Goal: Task Accomplishment & Management: Manage account settings

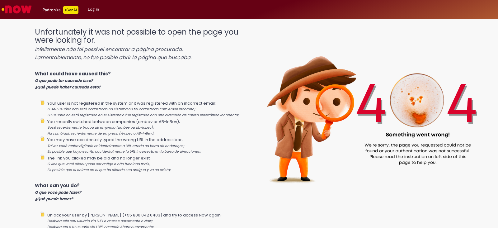
click at [24, 9] on img "Go to homepage" at bounding box center [17, 9] width 32 height 12
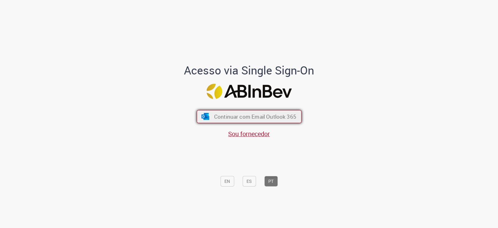
click at [247, 118] on span "Continuar com Email Outlook 365" at bounding box center [255, 116] width 82 height 7
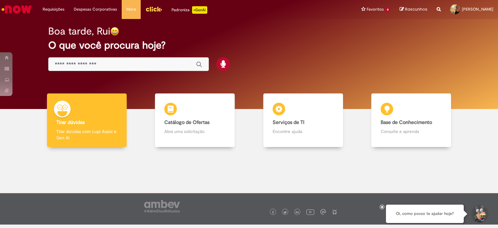
scroll to position [4, 0]
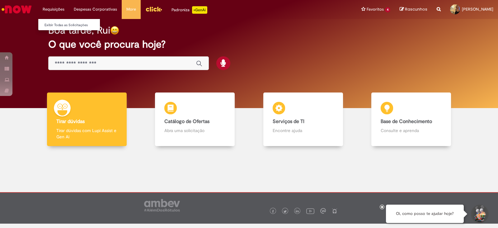
click at [48, 8] on li "Requisições Exibir Todas as Solicitações" at bounding box center [53, 9] width 31 height 19
click at [55, 7] on li "Requisições Exibir Todas as Solicitações" at bounding box center [53, 9] width 31 height 19
click at [51, 8] on li "Requisições Exibir Todas as Solicitações" at bounding box center [53, 9] width 31 height 19
click at [46, 9] on li "Requisições Exibir Todas as Solicitações" at bounding box center [53, 9] width 31 height 19
click at [57, 22] on link "Exibir Todas as Solicitações" at bounding box center [72, 25] width 69 height 7
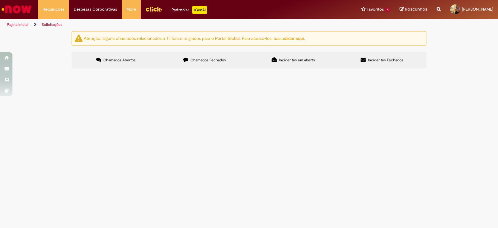
click at [0, 0] on div "Não há registros em Item solicitado usando este filtro" at bounding box center [0, 0] width 0 height 0
click at [202, 59] on span "Chamados Fechados" at bounding box center [209, 60] width 36 height 5
click at [304, 60] on span "Incidentes em aberto" at bounding box center [297, 60] width 36 height 5
click at [386, 60] on span "Incidentes Fechados" at bounding box center [386, 60] width 36 height 5
click at [207, 61] on span "Chamados Fechados" at bounding box center [209, 60] width 36 height 5
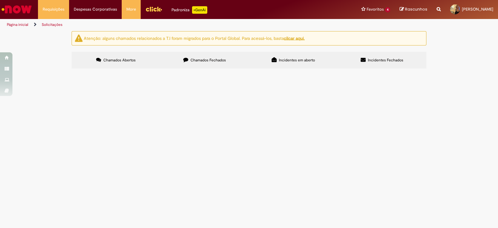
click at [20, 70] on div "Atenção: alguns chamados relacionados a T.I foram migrados para o Portal Global…" at bounding box center [249, 50] width 498 height 39
click at [53, 10] on li "Requisições Exibir Todas as Solicitações" at bounding box center [53, 9] width 31 height 19
click at [45, 26] on link "Solicitações" at bounding box center [52, 24] width 21 height 5
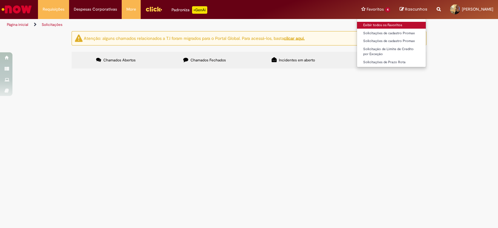
click at [358, 25] on link "Exibir todos os Favoritos" at bounding box center [391, 25] width 69 height 7
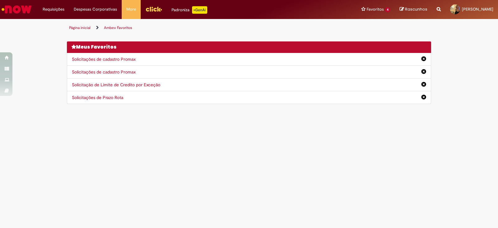
click at [24, 8] on img "Ir para a Homepage" at bounding box center [17, 9] width 32 height 12
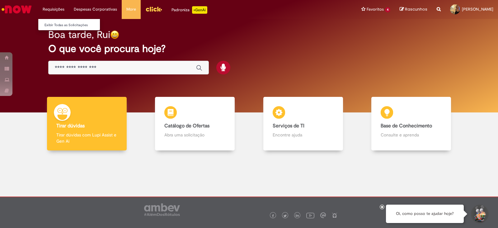
click at [59, 8] on li "Requisições Exibir Todas as Solicitações" at bounding box center [53, 9] width 31 height 19
click at [53, 25] on link "Exibir Todas as Solicitações" at bounding box center [72, 25] width 69 height 7
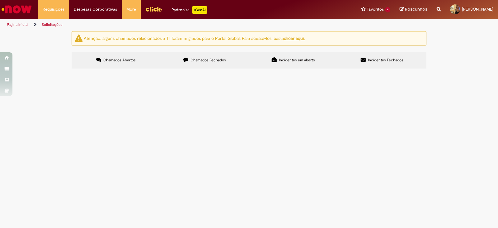
click at [432, 9] on div "Reportar problema Artigos Não encontrou base de conhecimento Catálogo Não foram…" at bounding box center [438, 9] width 13 height 19
click at [437, 10] on icon "Search from all sources" at bounding box center [439, 5] width 4 height 11
click at [420, 11] on input "text" at bounding box center [426, 9] width 29 height 11
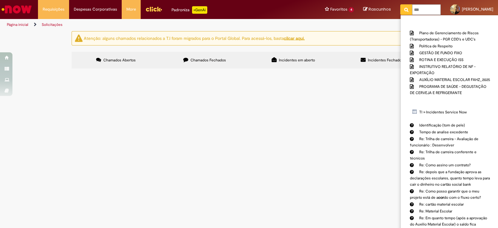
type input "***"
drag, startPoint x: 336, startPoint y: 172, endPoint x: 326, endPoint y: 166, distance: 11.3
click at [336, 172] on main "Solicitações Atenção: alguns chamados relacionados a T.I foram migrados para o …" at bounding box center [249, 129] width 498 height 197
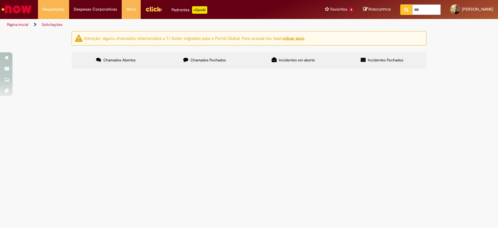
click at [27, 14] on img "Ir para a Homepage" at bounding box center [17, 9] width 32 height 12
